Goal: Task Accomplishment & Management: Manage account settings

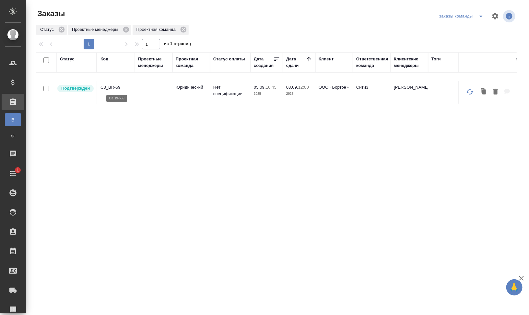
click at [111, 87] on p "C3_BR-59" at bounding box center [116, 87] width 31 height 6
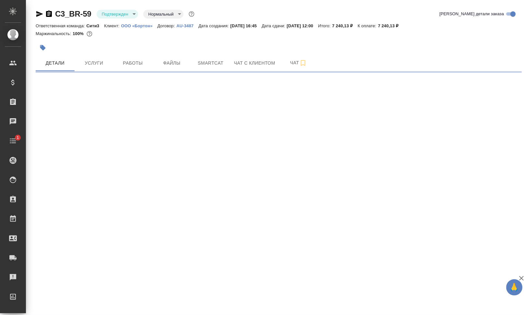
select select "RU"
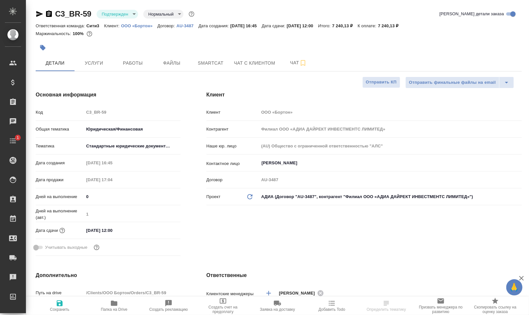
type textarea "x"
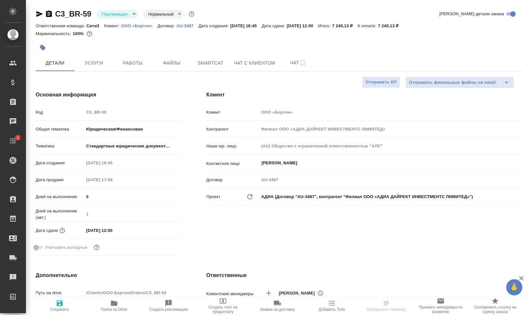
type textarea "x"
drag, startPoint x: 123, startPoint y: 26, endPoint x: 152, endPoint y: 29, distance: 29.7
click at [152, 29] on div "Ответственная команда: Сити3 Клиент: ООО «Бортон» Договор: AU-3487 Дата создани…" at bounding box center [279, 26] width 486 height 8
type textarea "x"
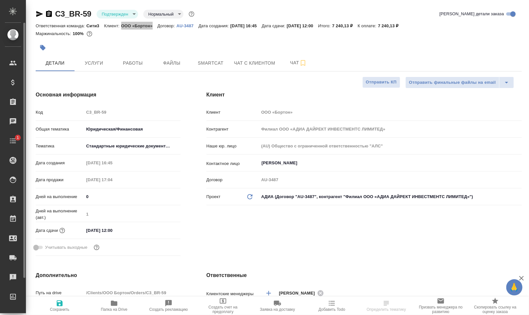
type textarea "x"
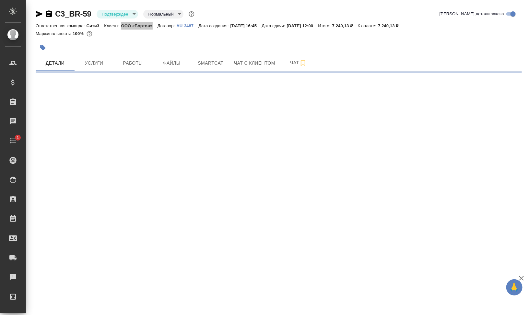
select select "RU"
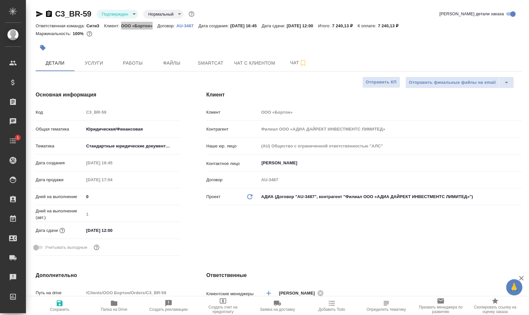
type textarea "x"
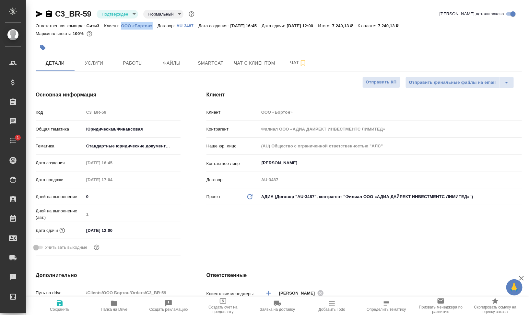
type textarea "x"
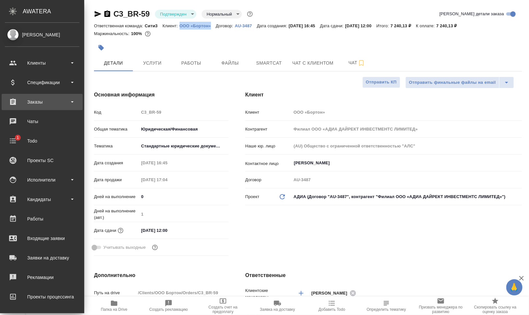
type textarea "x"
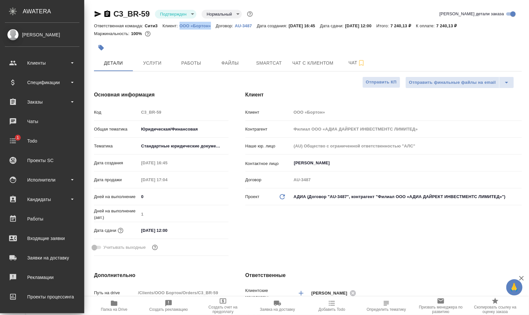
type textarea "x"
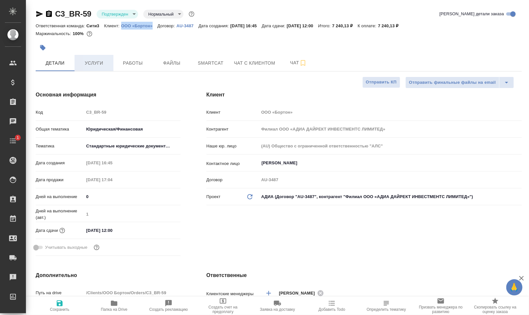
click at [94, 67] on button "Услуги" at bounding box center [94, 63] width 39 height 16
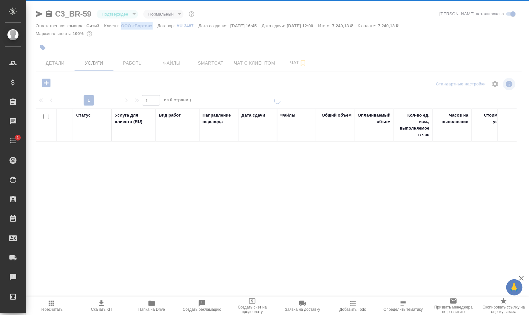
click at [119, 305] on span "Скачать КП" at bounding box center [101, 305] width 42 height 12
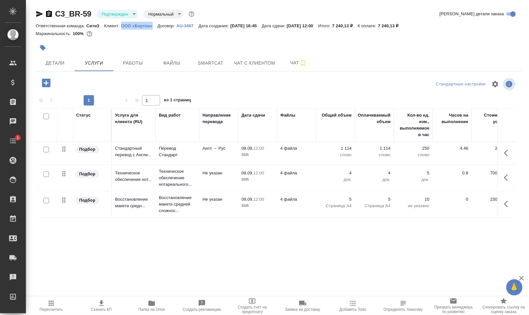
click at [145, 309] on span "Папка на Drive" at bounding box center [151, 309] width 27 height 5
